Goal: Task Accomplishment & Management: Use online tool/utility

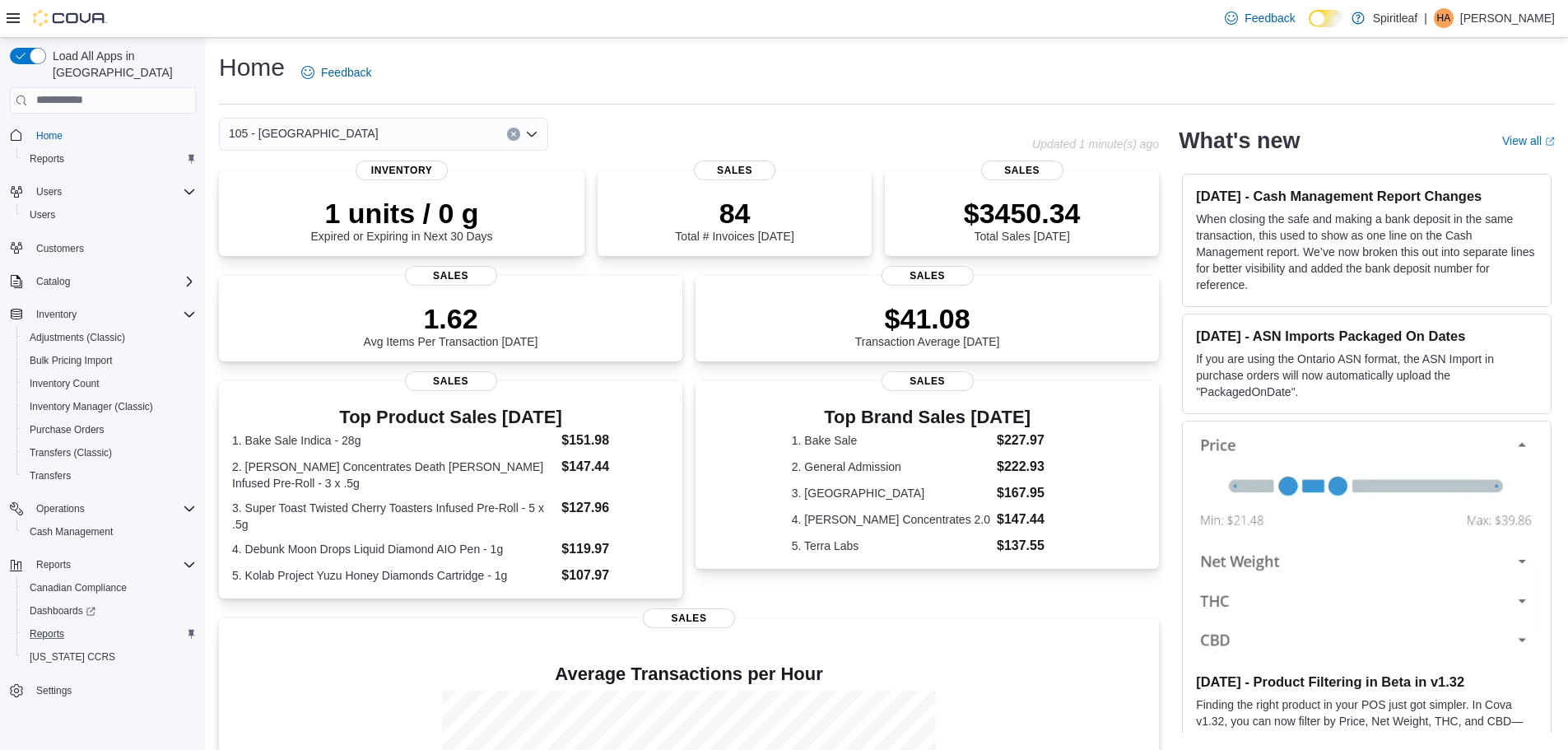
scroll to position [214, 0]
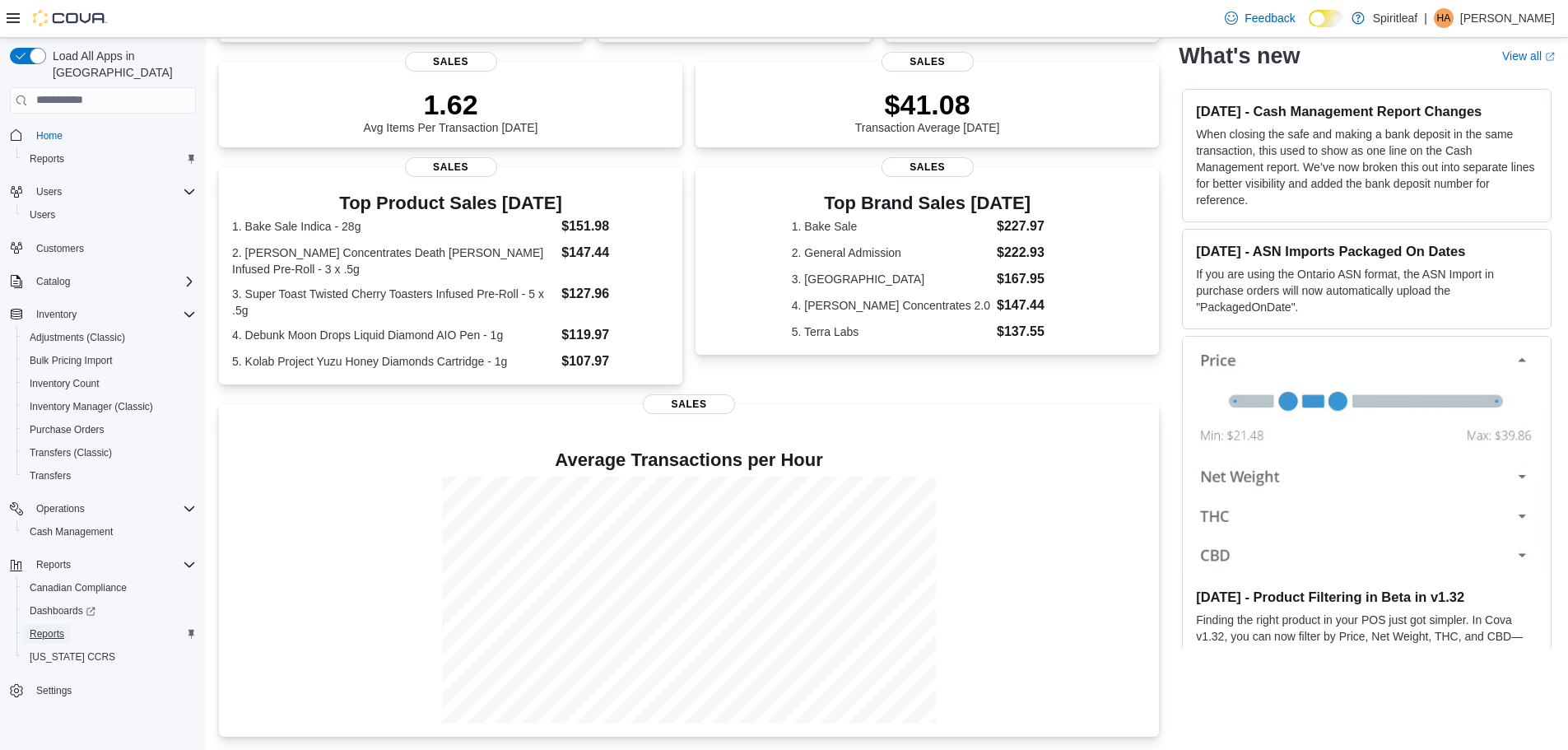
click at [52, 627] on span "Reports" at bounding box center [47, 634] width 35 height 14
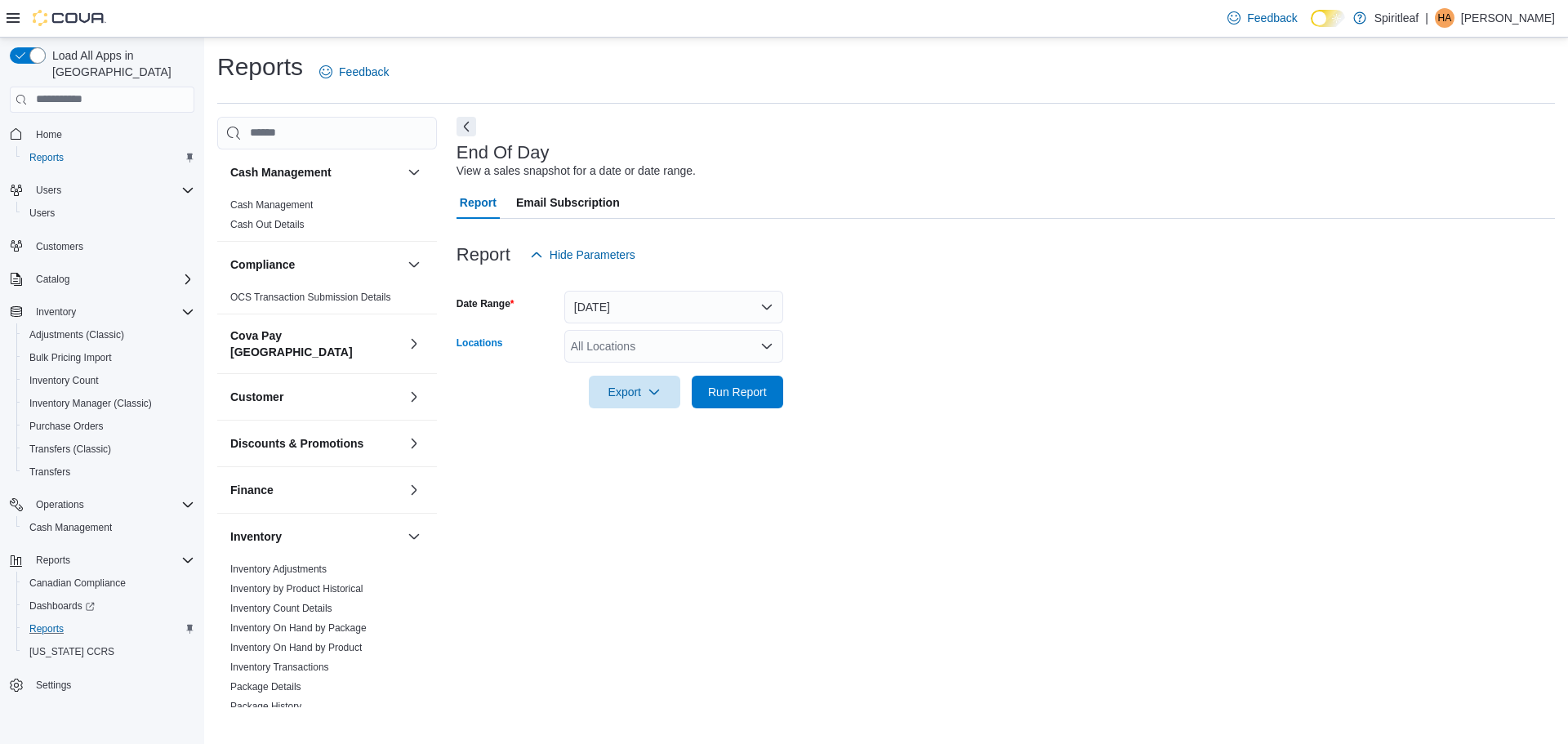
click at [637, 339] on div "All Locations" at bounding box center [674, 346] width 219 height 33
type input "***"
click at [87, 521] on span "Cash Management" at bounding box center [71, 528] width 82 height 13
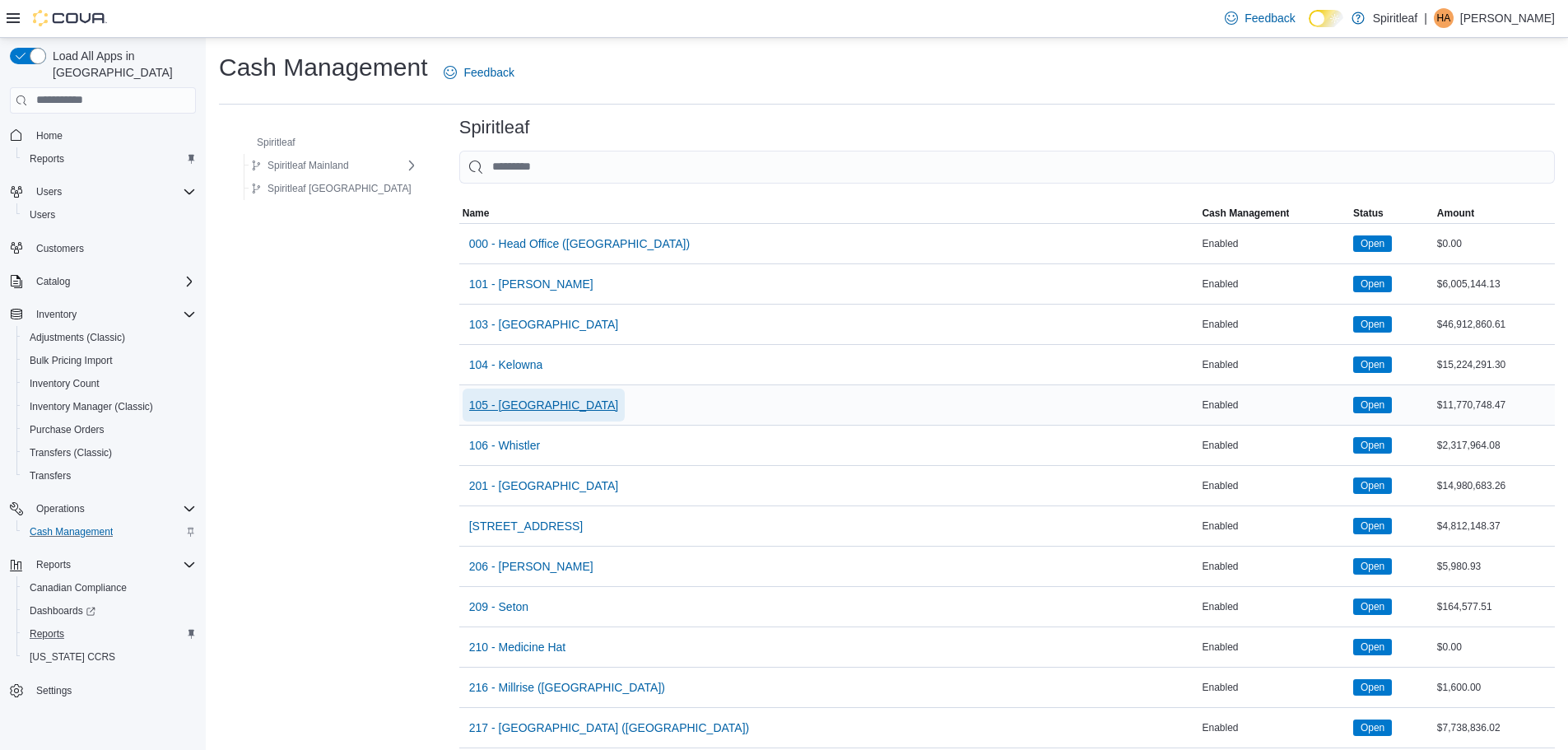
click at [517, 405] on span "105 - [GEOGRAPHIC_DATA]" at bounding box center [543, 405] width 150 height 16
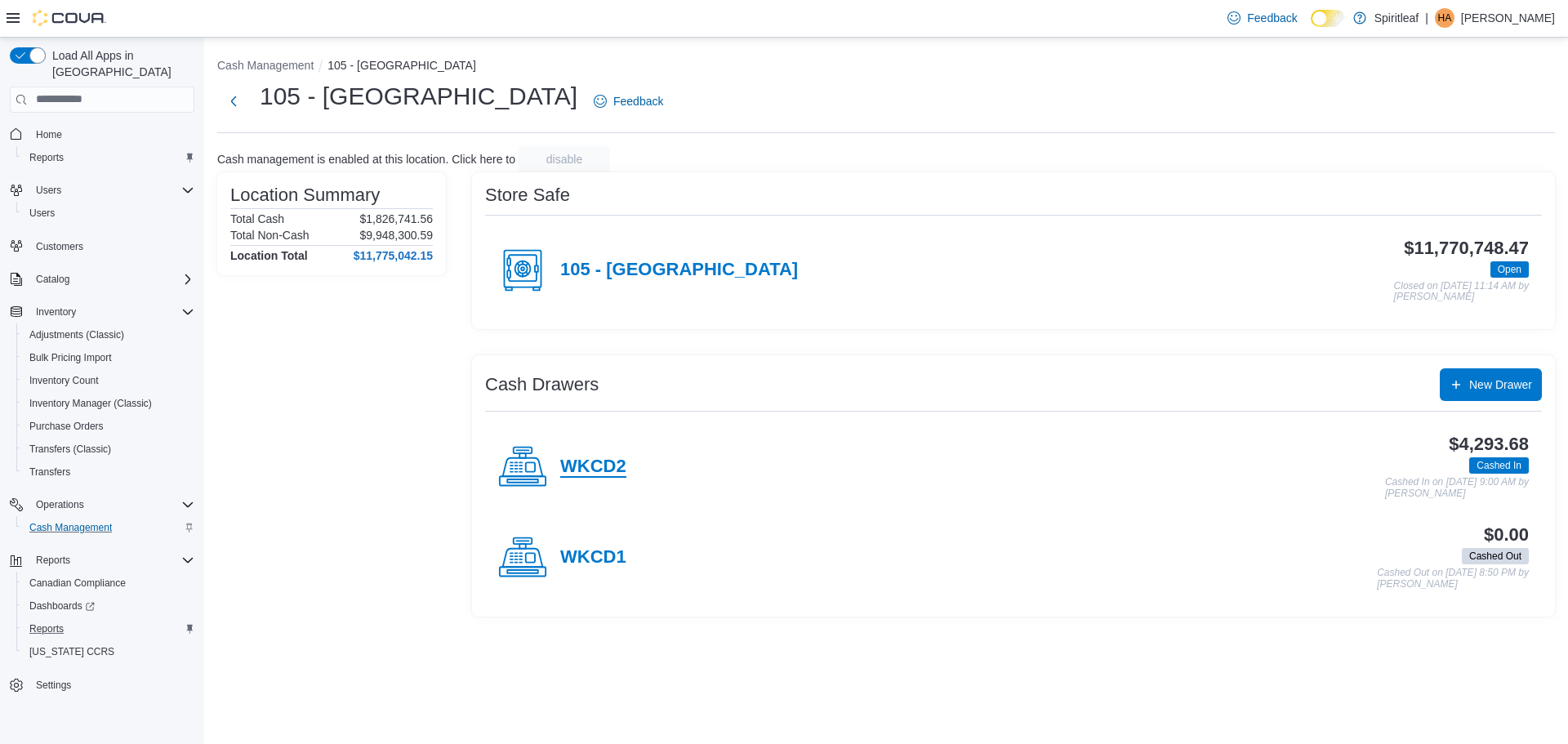
click at [571, 460] on h4 "WKCD2" at bounding box center [593, 467] width 66 height 21
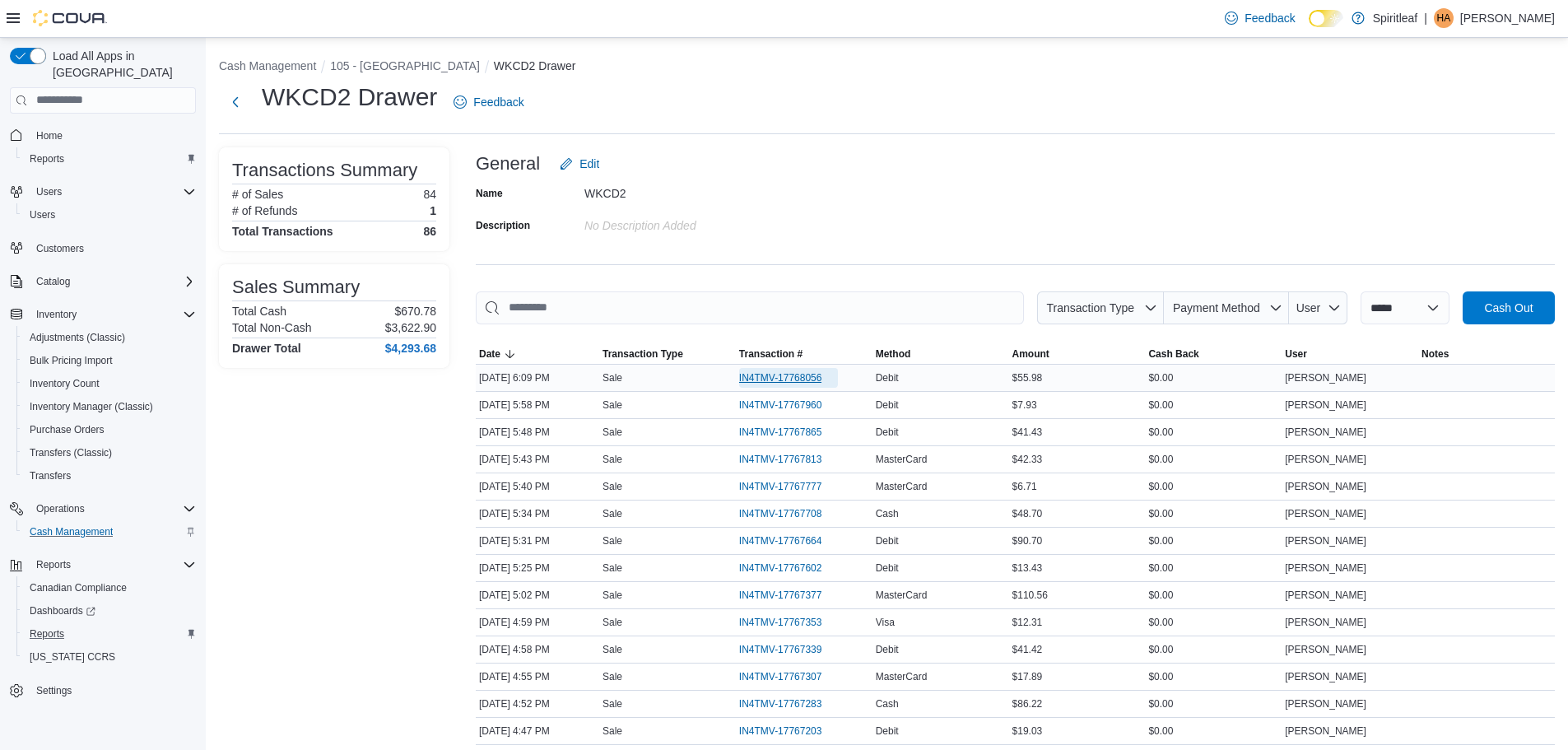
click at [770, 376] on span "IN4TMV-17768056" at bounding box center [780, 378] width 83 height 14
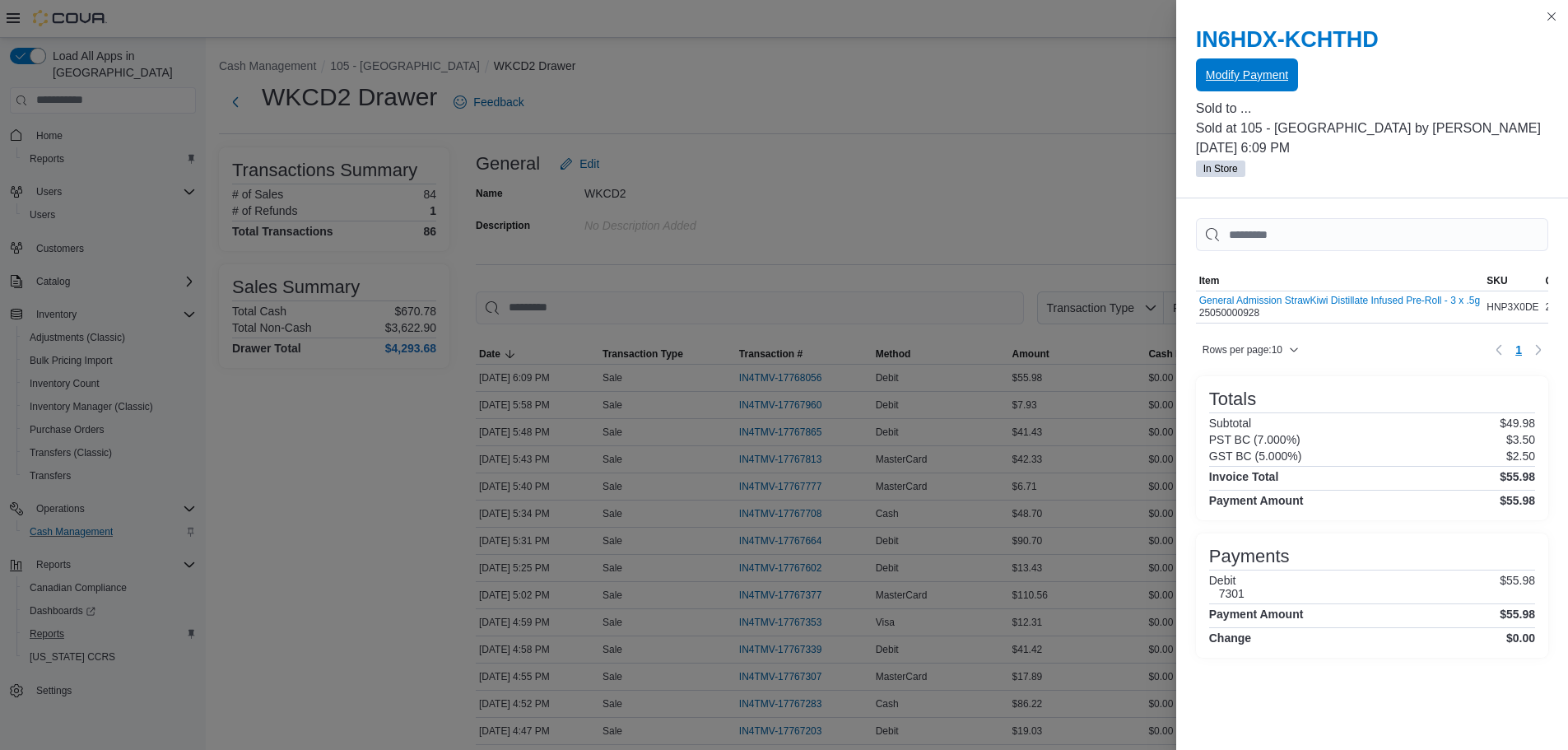
click at [1206, 80] on span "Modify Payment" at bounding box center [1246, 74] width 82 height 16
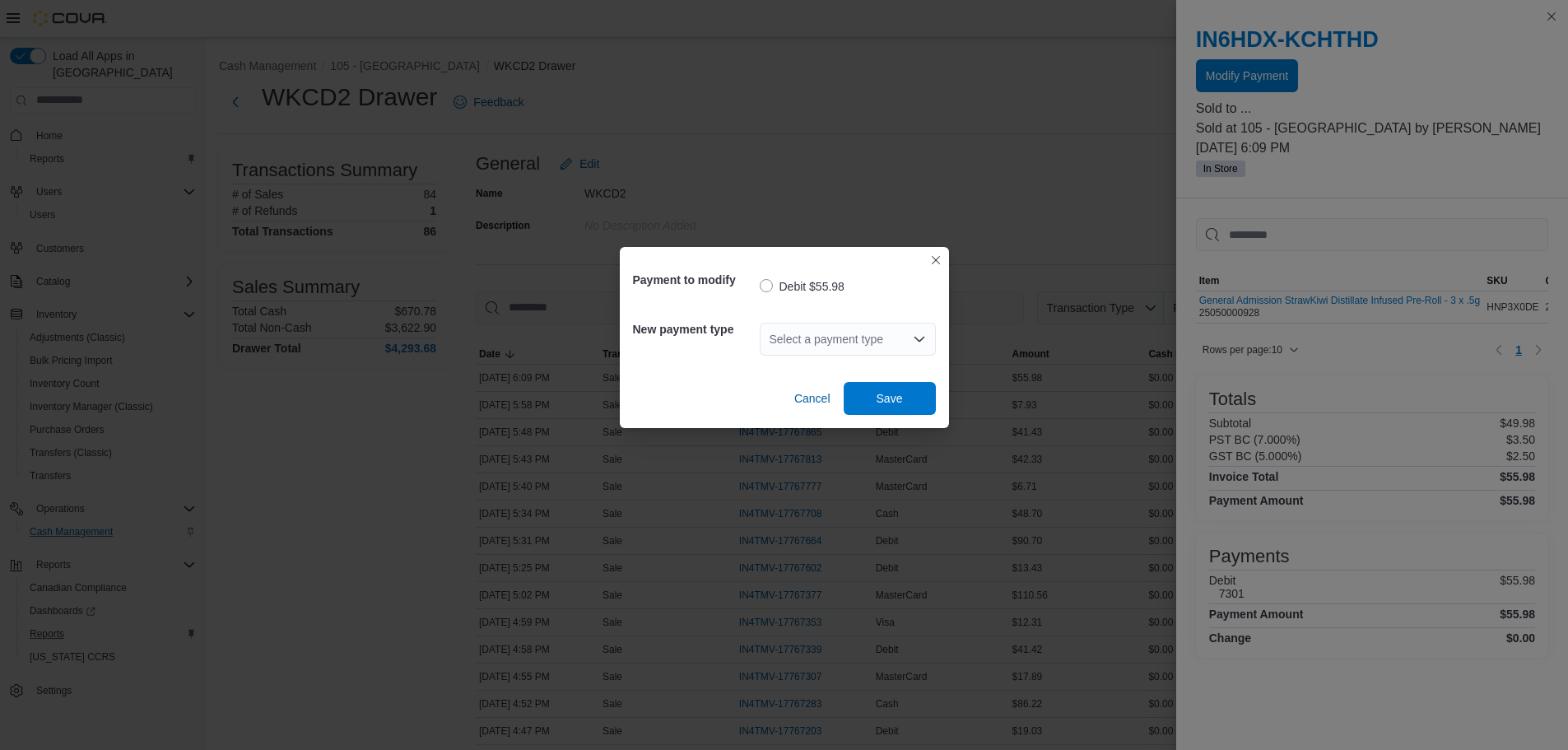
click at [801, 328] on div "Select a payment type" at bounding box center [848, 339] width 176 height 33
click at [883, 330] on div "Select a payment type" at bounding box center [848, 339] width 176 height 33
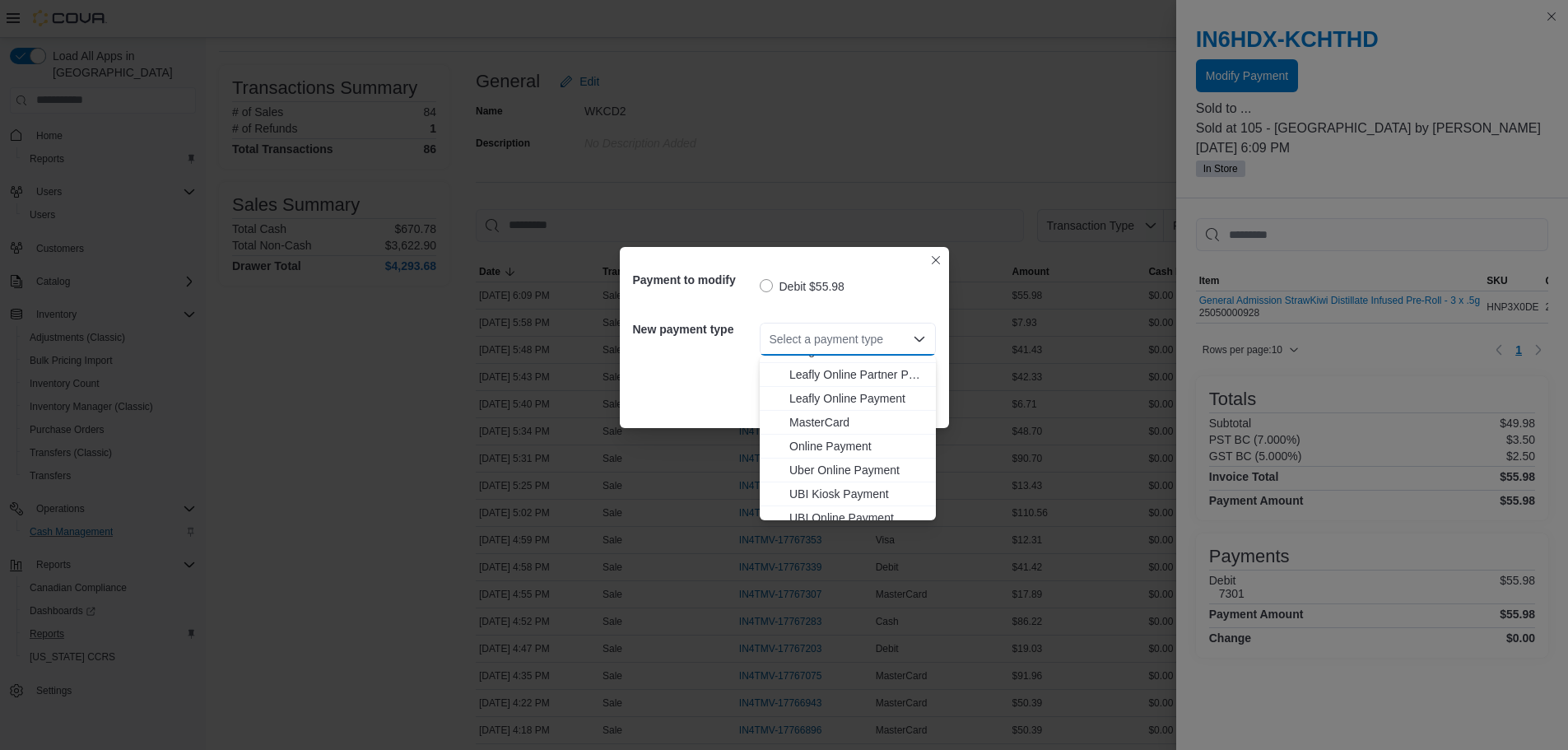
scroll to position [146, 0]
click at [804, 500] on span "Visa" at bounding box center [857, 507] width 136 height 16
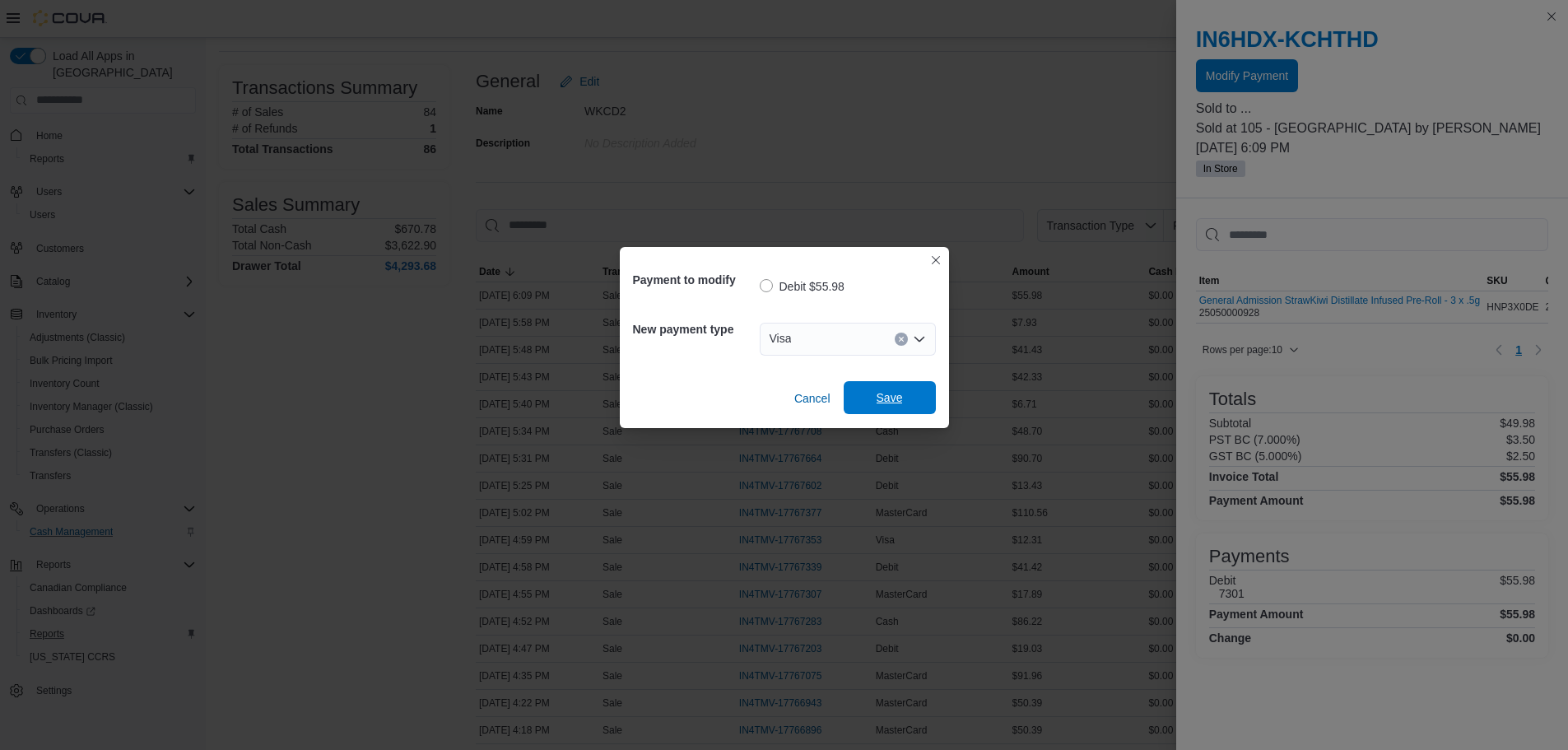
drag, startPoint x: 864, startPoint y: 395, endPoint x: 861, endPoint y: 404, distance: 9.5
click at [861, 404] on span "Save" at bounding box center [890, 397] width 73 height 33
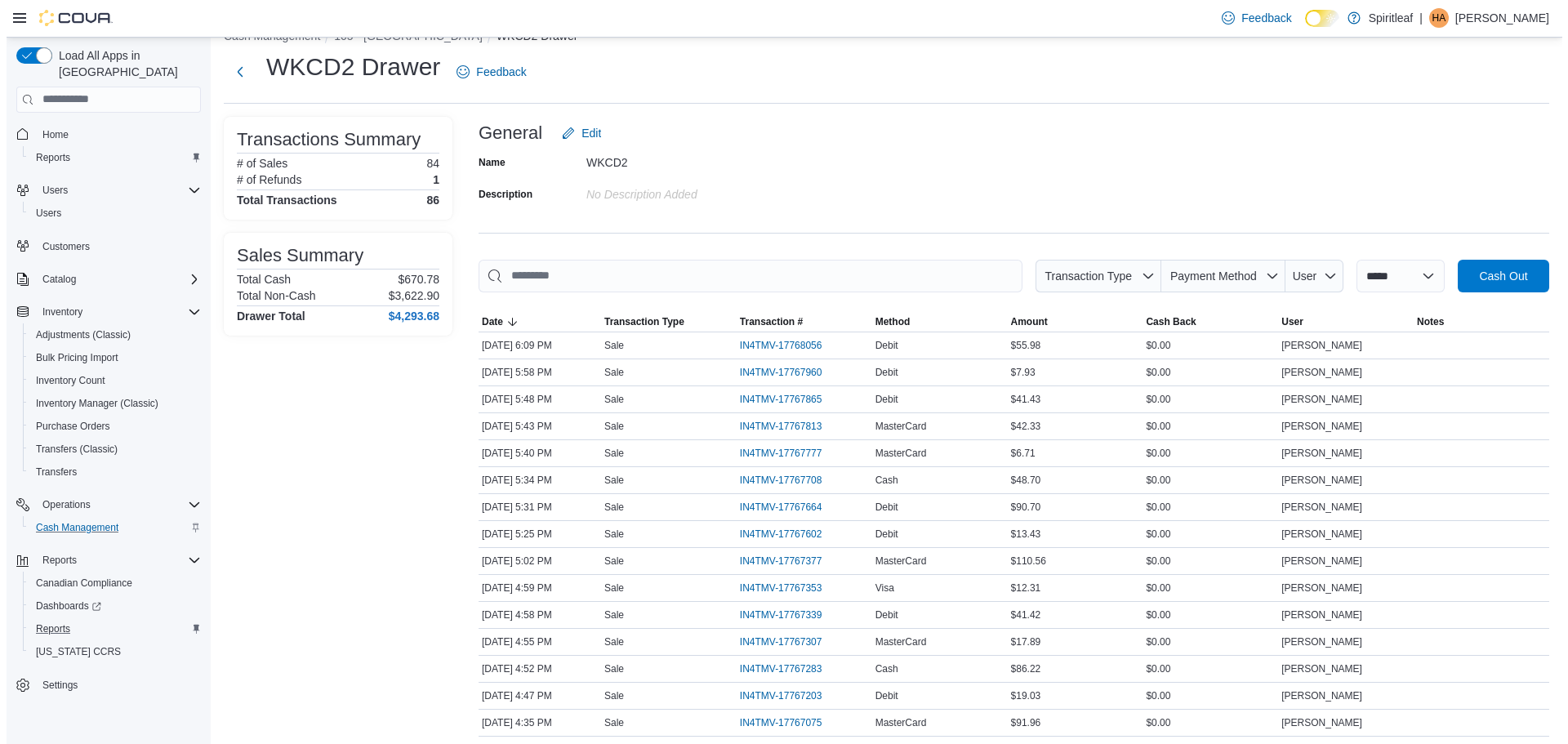
scroll to position [0, 0]
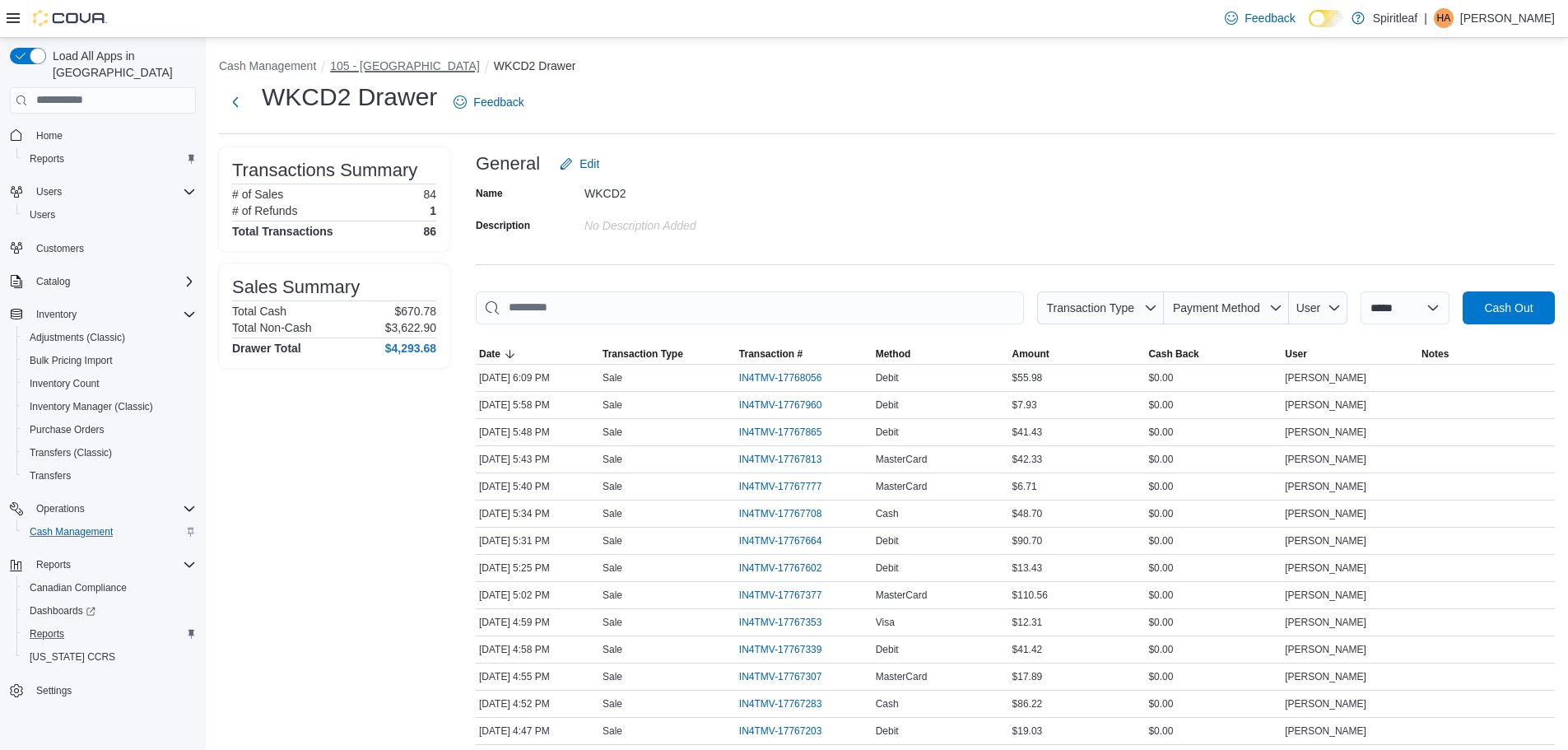
click at [395, 63] on button "105 - [GEOGRAPHIC_DATA]" at bounding box center [404, 66] width 150 height 14
